Goal: Information Seeking & Learning: Learn about a topic

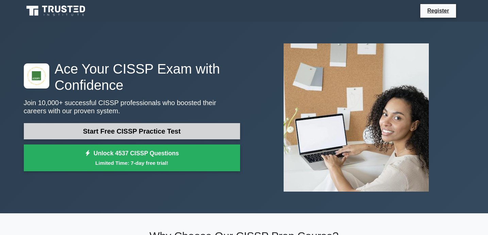
click at [148, 130] on link "Start Free CISSP Practice Test" at bounding box center [132, 131] width 216 height 16
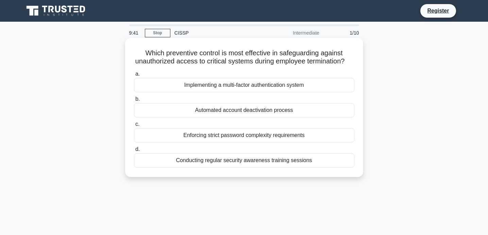
click at [259, 159] on div "Conducting regular security awareness training sessions" at bounding box center [244, 161] width 220 height 14
click at [134, 152] on input "d. Conducting regular security awareness training sessions" at bounding box center [134, 149] width 0 height 4
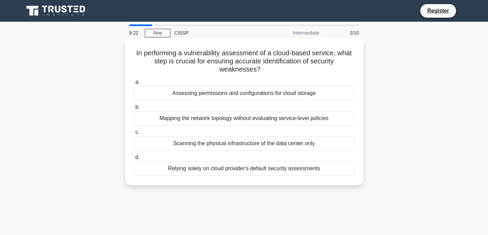
click at [310, 165] on div "Relying solely on cloud provider's default security assessments" at bounding box center [244, 169] width 220 height 14
click at [134, 160] on input "d. Relying solely on cloud provider's default security assessments" at bounding box center [134, 158] width 0 height 4
